Goal: Information Seeking & Learning: Learn about a topic

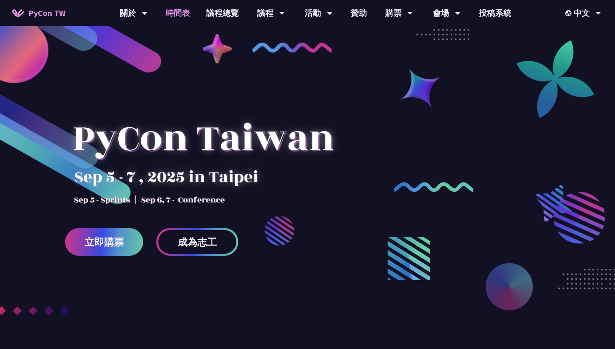
click at [175, 16] on link "時間表" at bounding box center [177, 13] width 41 height 26
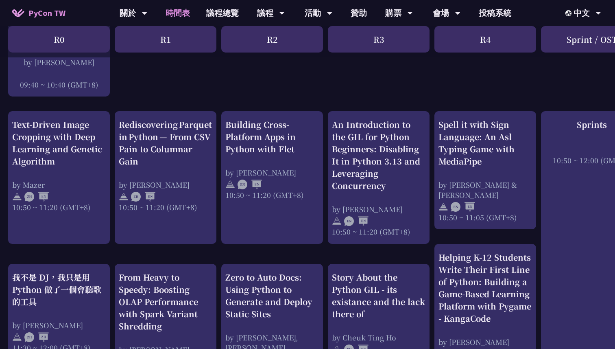
scroll to position [271, 0]
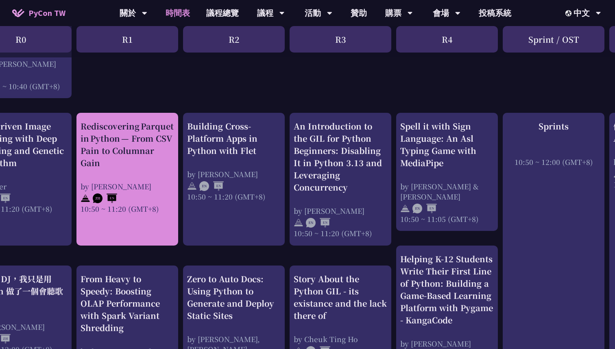
click at [121, 151] on div "Rediscovering Parquet in Python — From CSV Pain to Columnar Gain" at bounding box center [128, 144] width 94 height 49
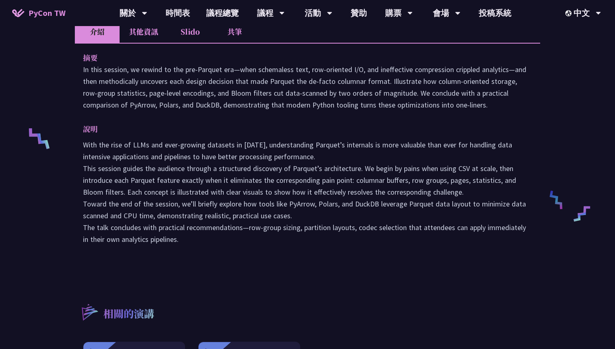
scroll to position [194, 0]
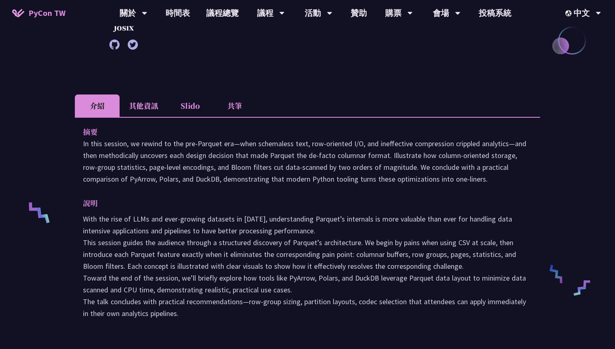
click at [190, 108] on li "Slido" at bounding box center [190, 105] width 45 height 22
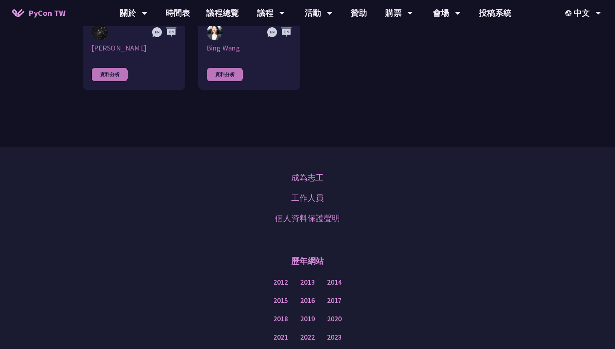
scroll to position [782, 0]
